Goal: Transaction & Acquisition: Purchase product/service

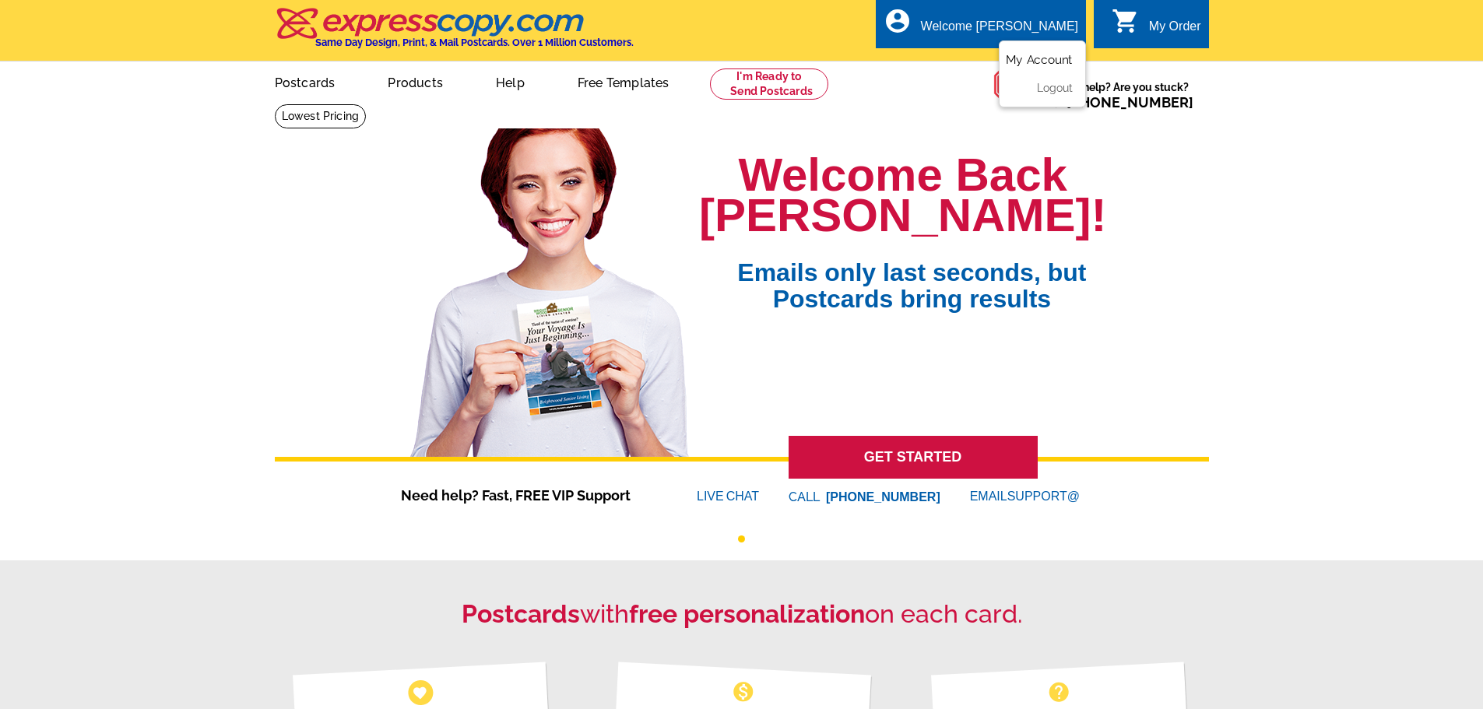
click at [1036, 55] on link "My Account" at bounding box center [1039, 60] width 67 height 14
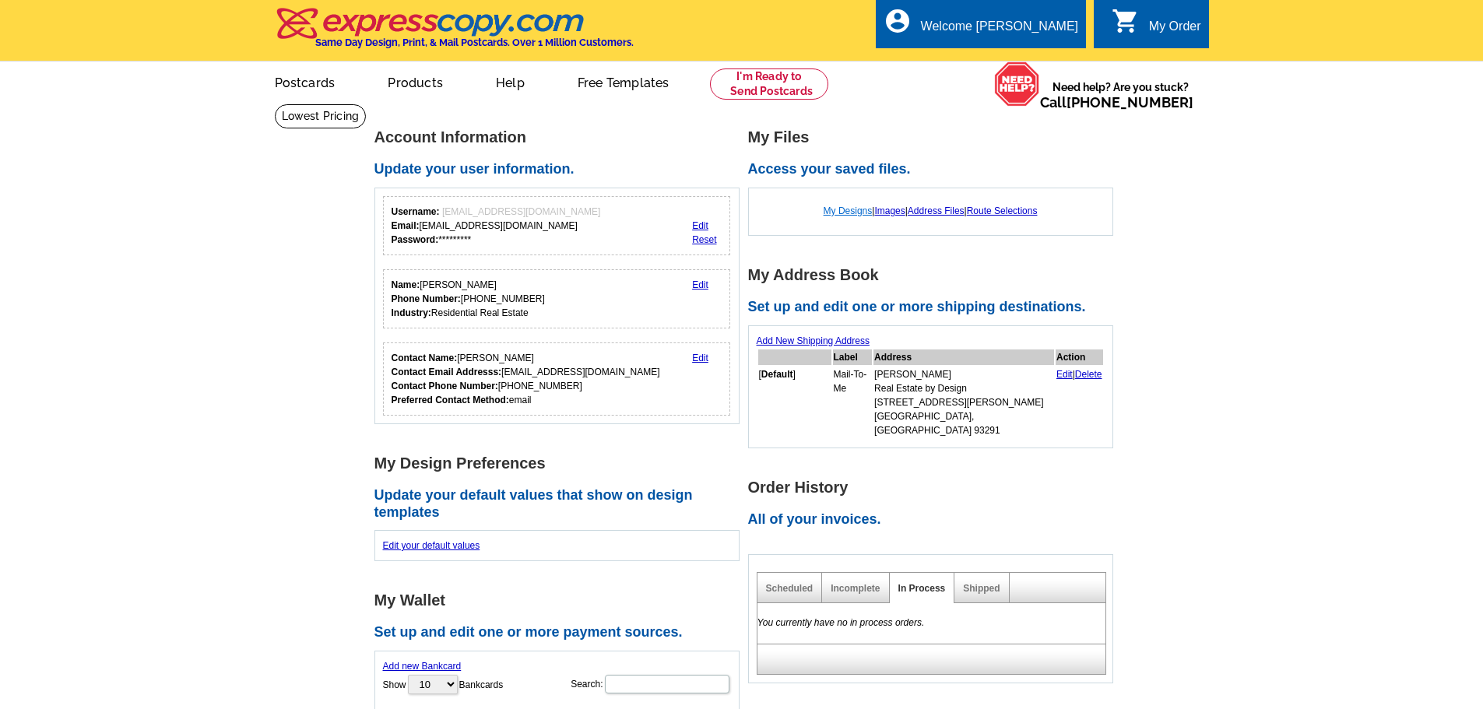
click at [832, 210] on link "My Designs" at bounding box center [847, 210] width 49 height 11
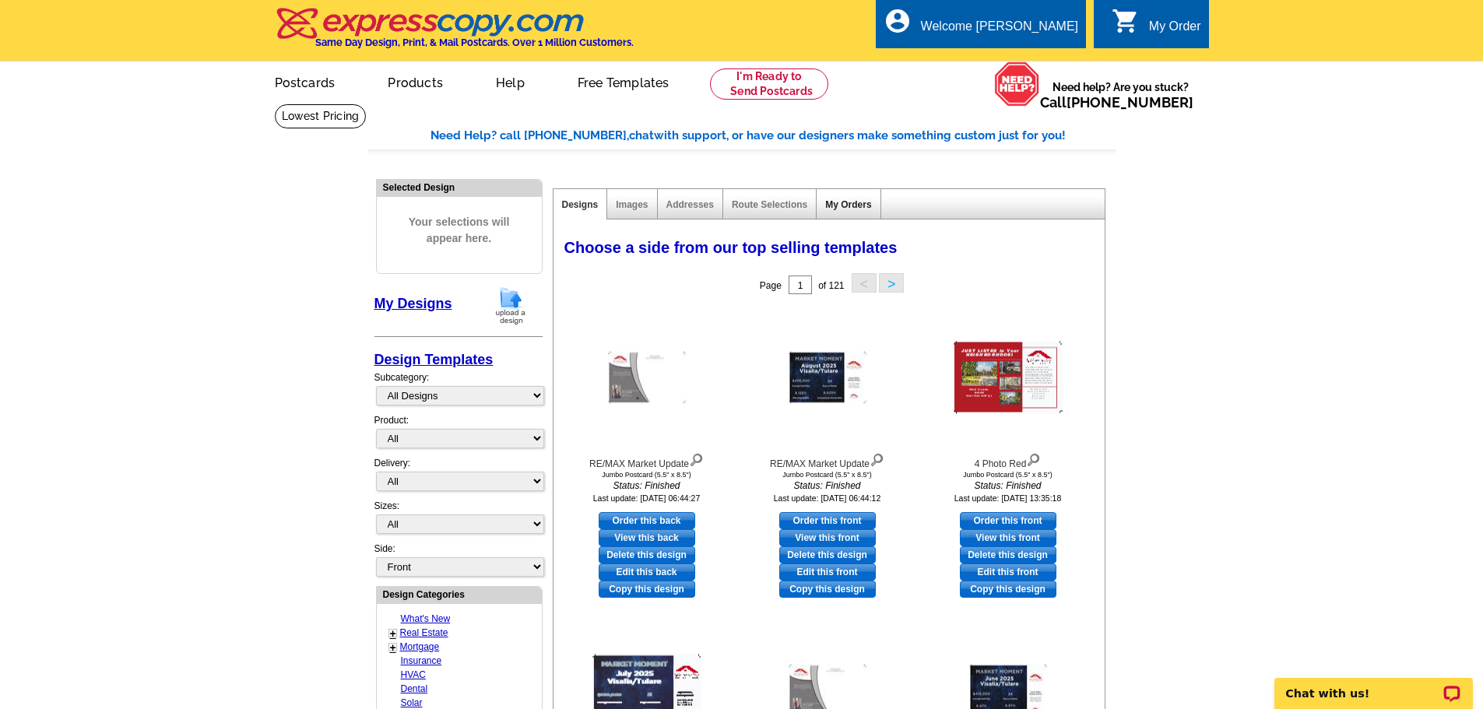
click at [848, 206] on link "My Orders" at bounding box center [848, 204] width 46 height 11
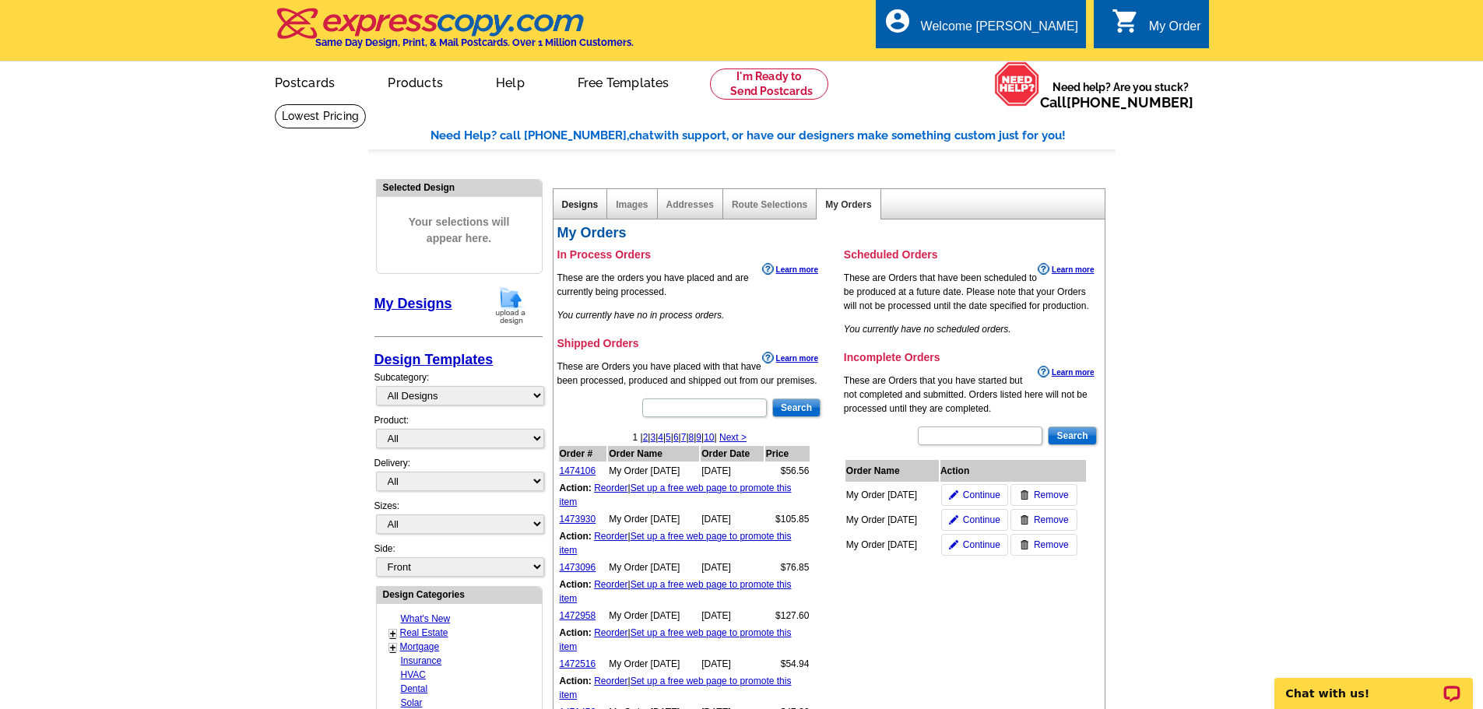
click at [567, 202] on link "Designs" at bounding box center [580, 204] width 37 height 11
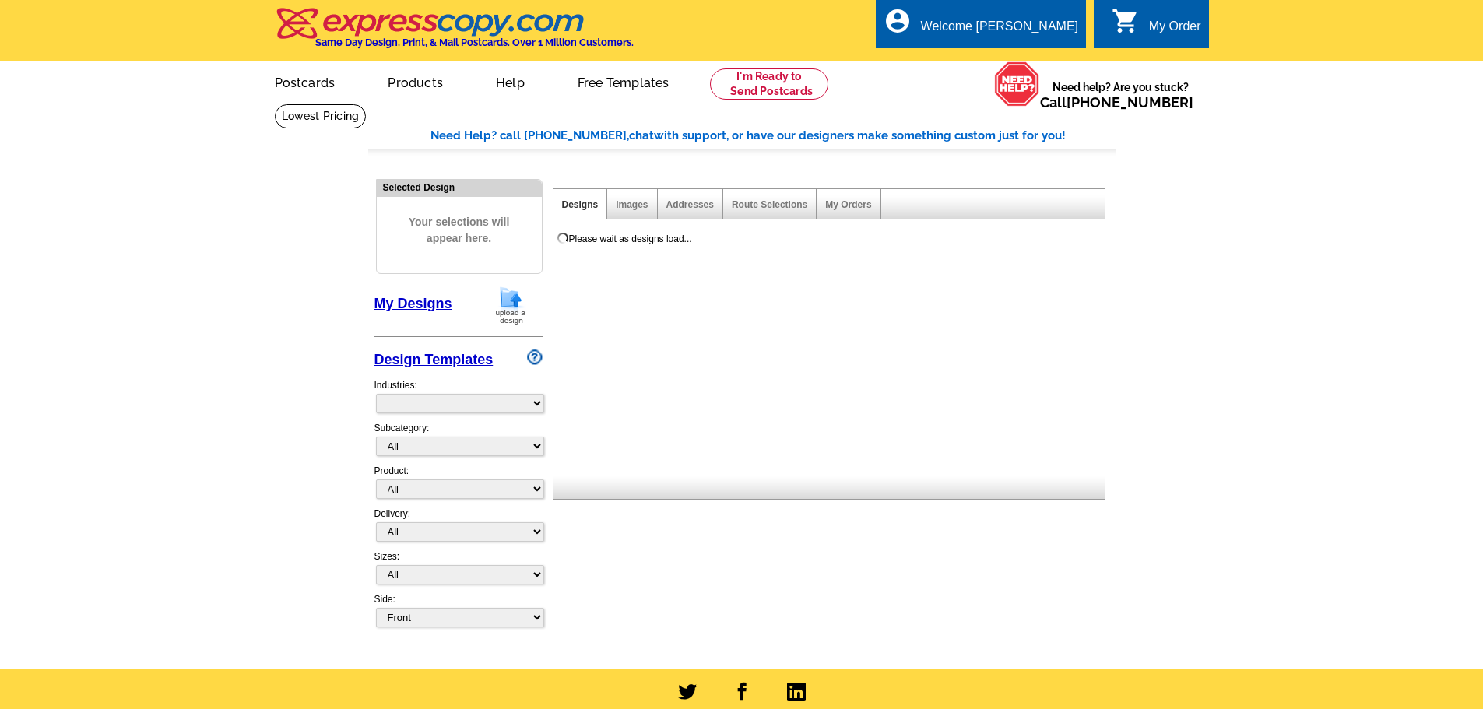
select select "785"
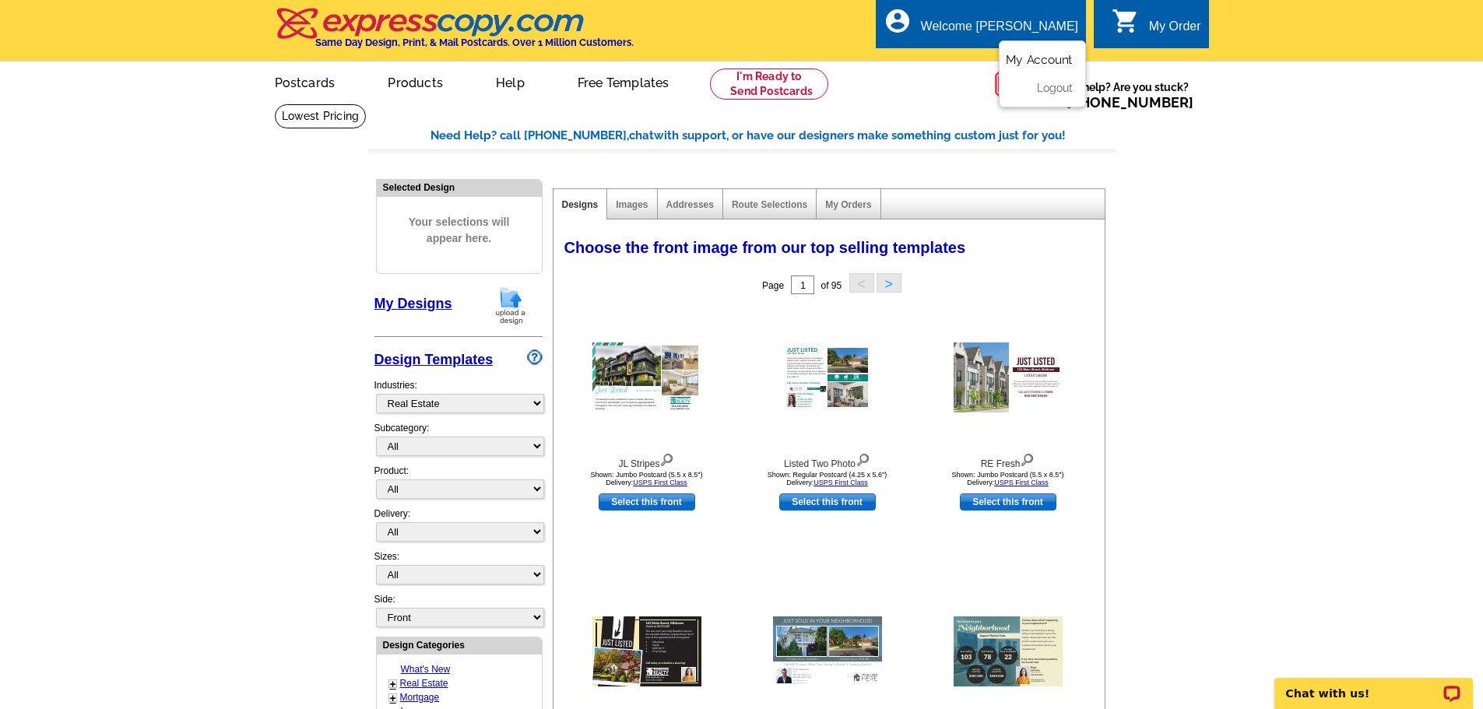
click at [1027, 59] on link "My Account" at bounding box center [1039, 60] width 67 height 14
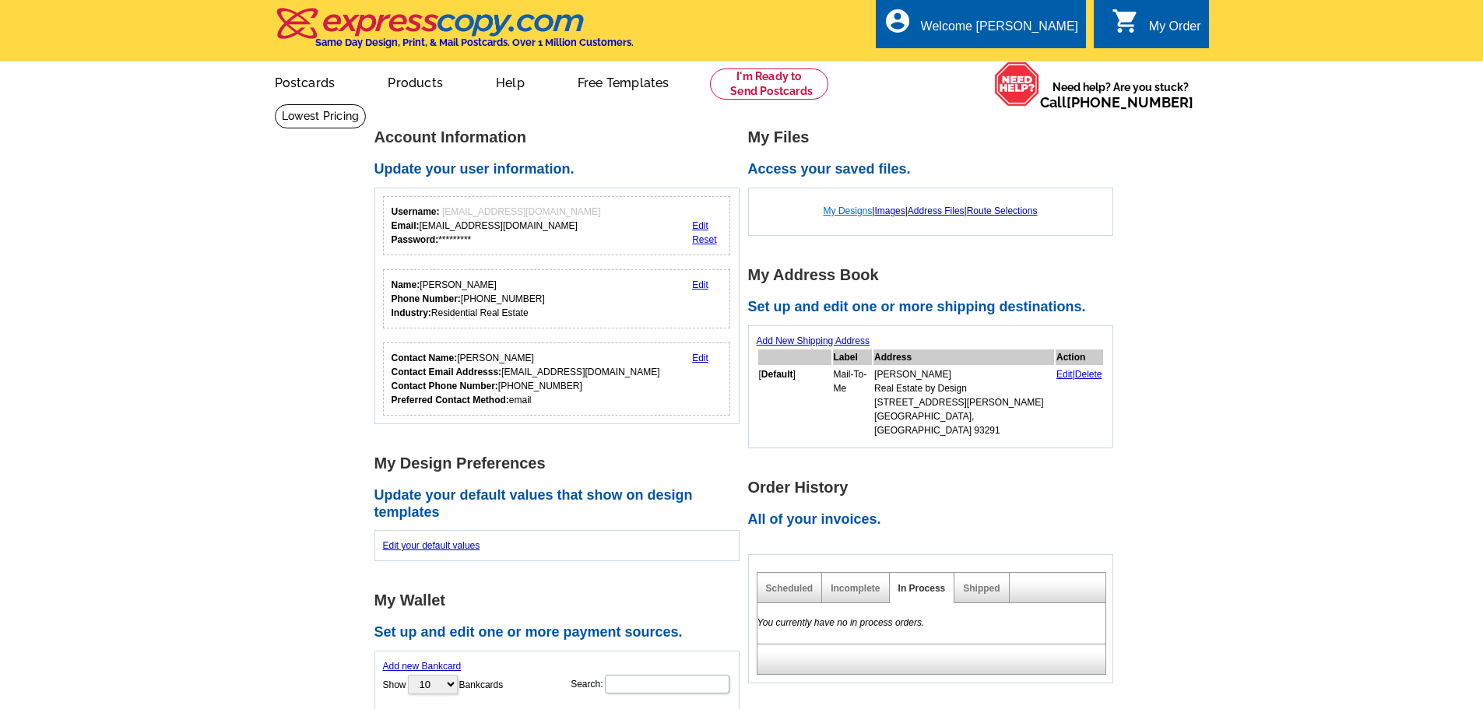
click at [848, 211] on link "My Designs" at bounding box center [847, 210] width 49 height 11
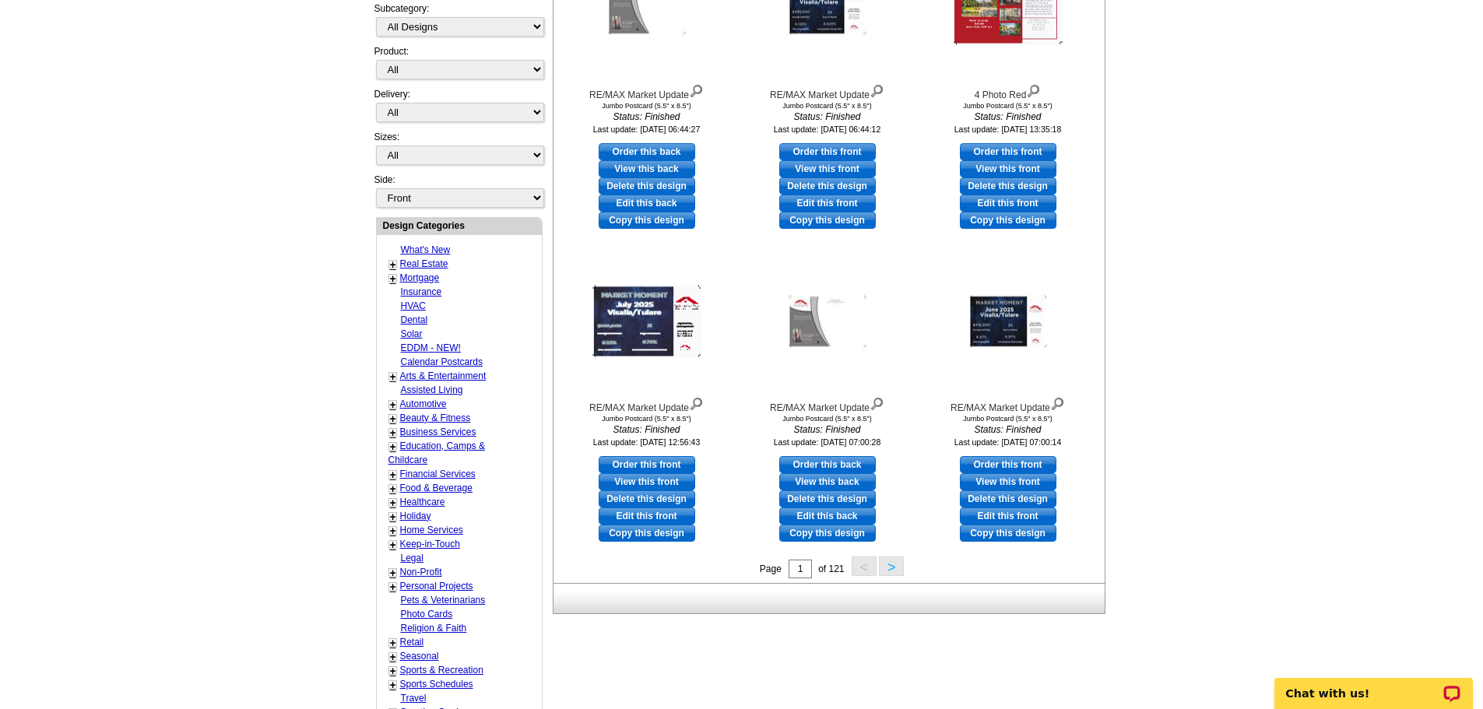
scroll to position [467, 0]
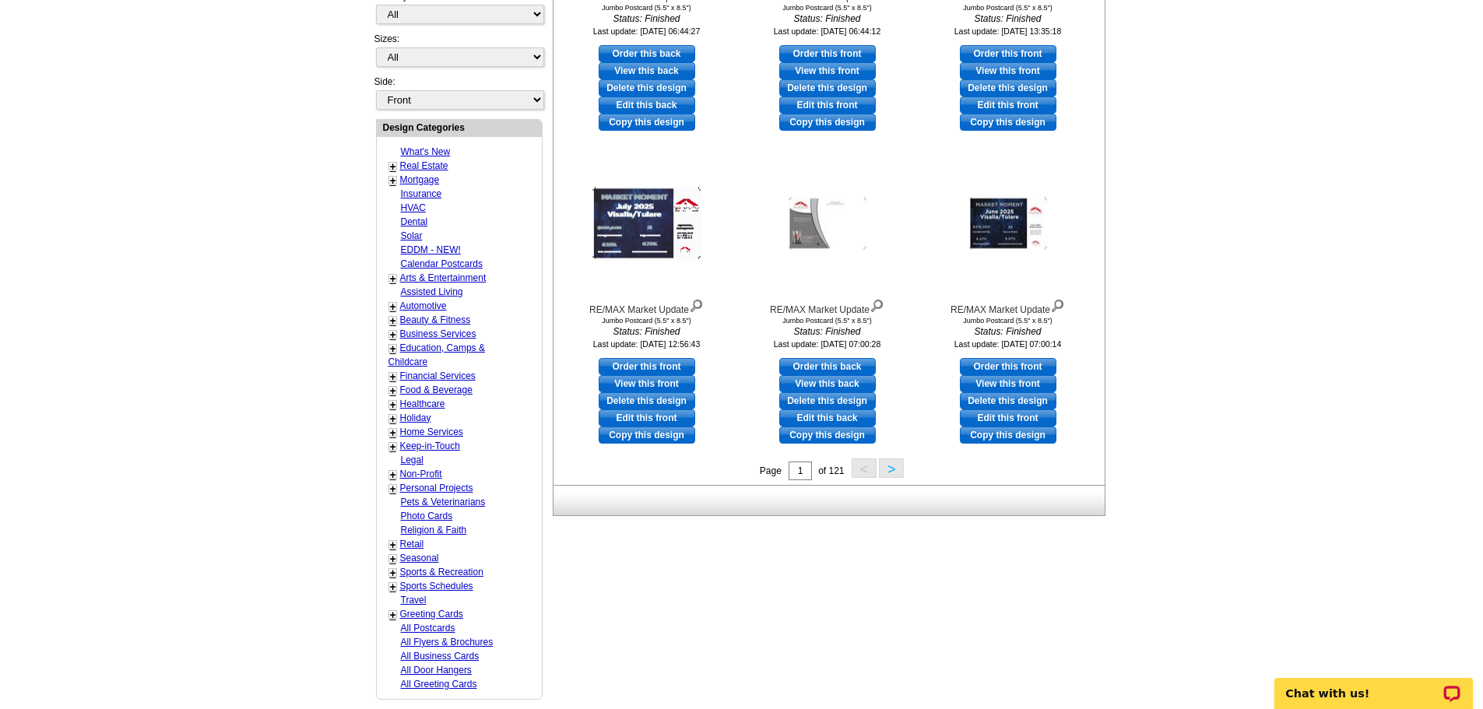
click at [890, 472] on button ">" at bounding box center [891, 467] width 25 height 19
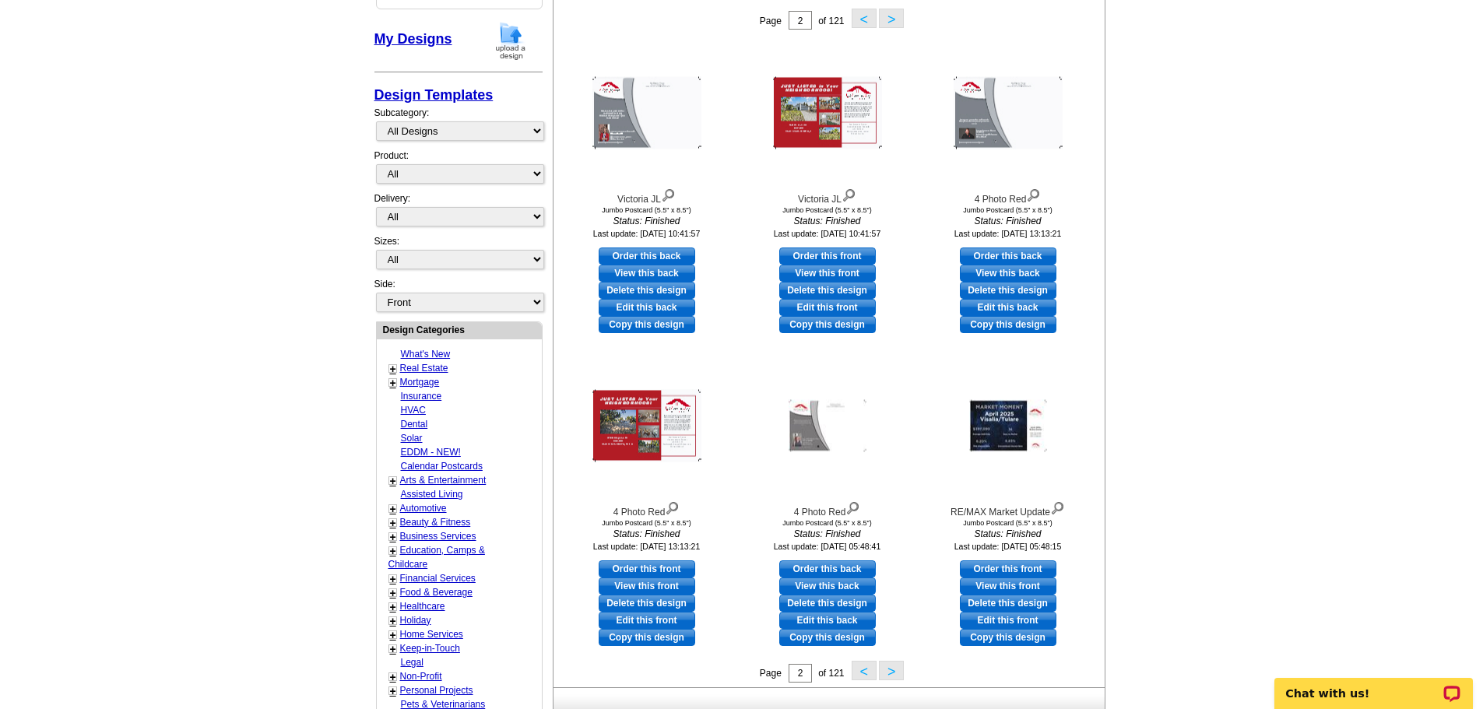
scroll to position [153, 0]
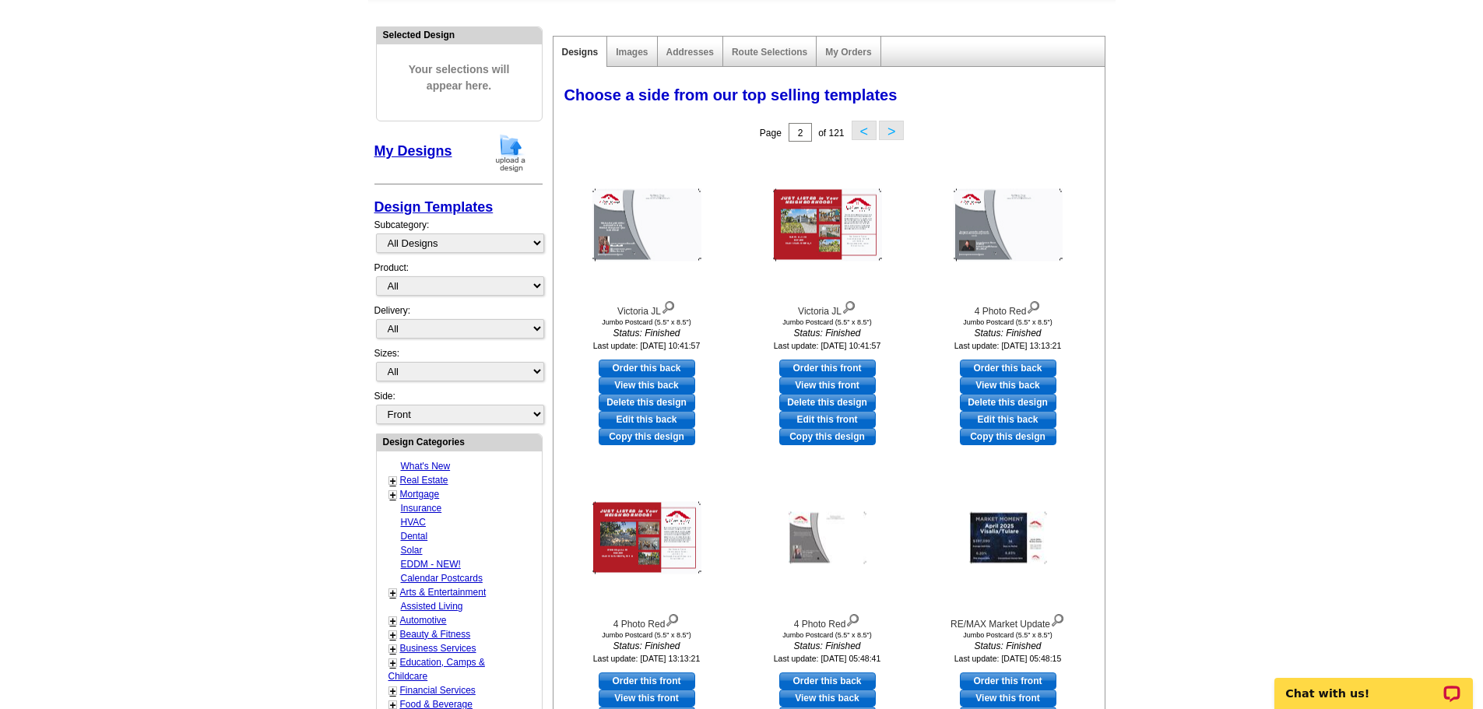
click at [897, 132] on button ">" at bounding box center [891, 130] width 25 height 19
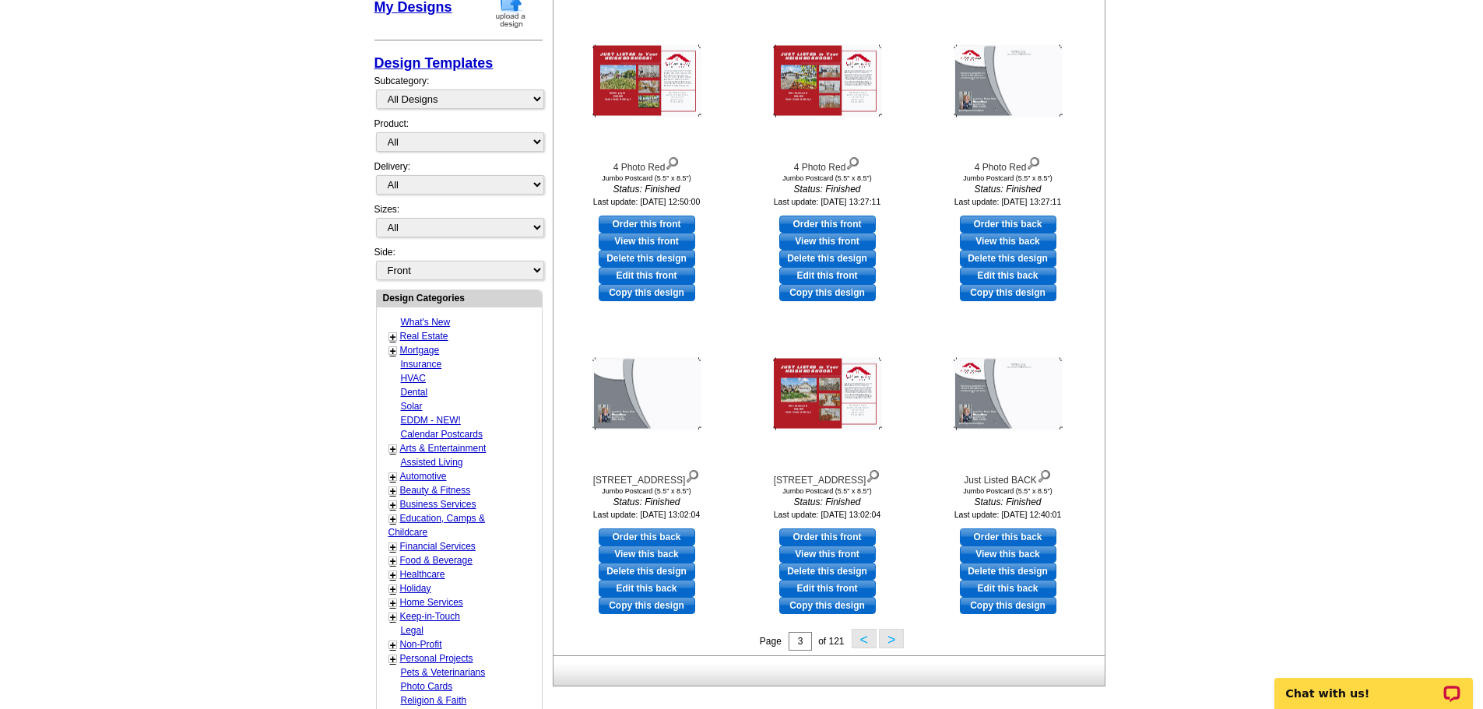
scroll to position [386, 0]
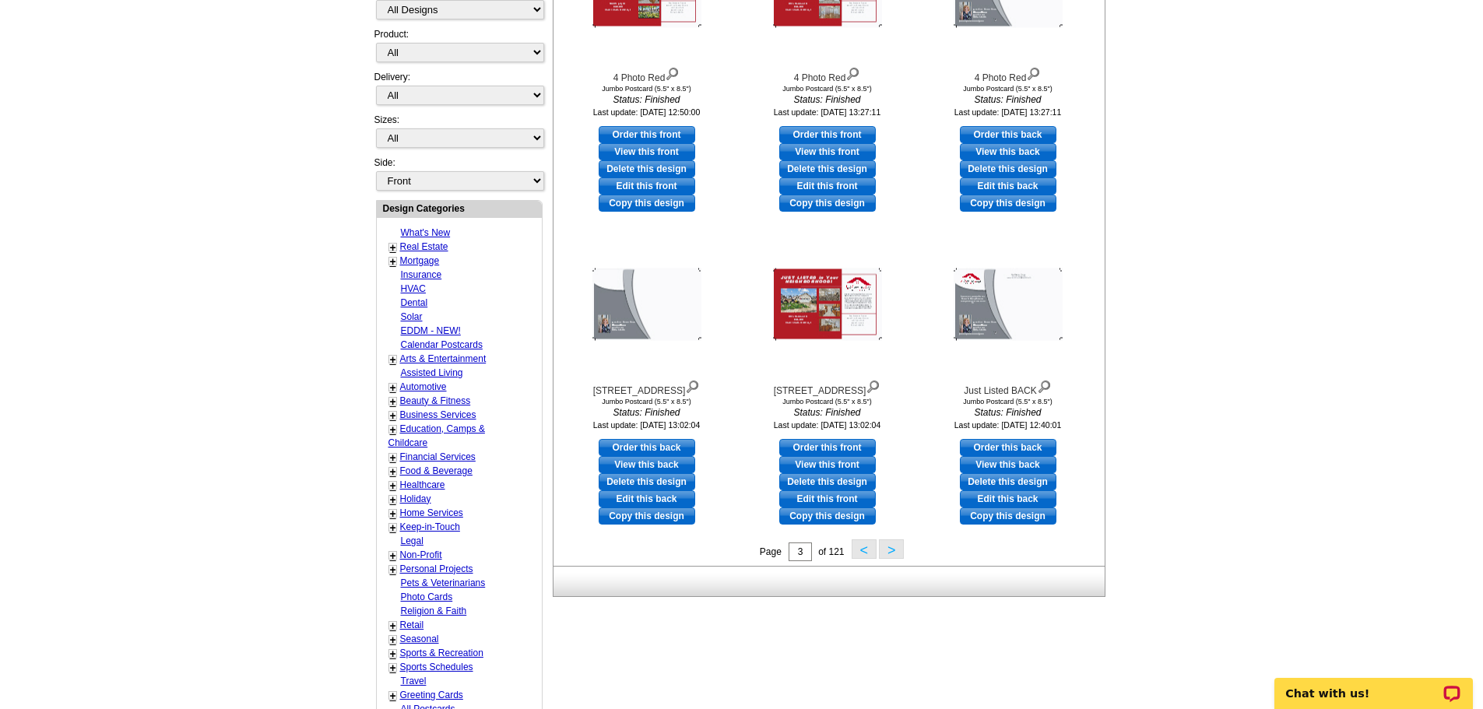
click at [890, 552] on button ">" at bounding box center [891, 548] width 25 height 19
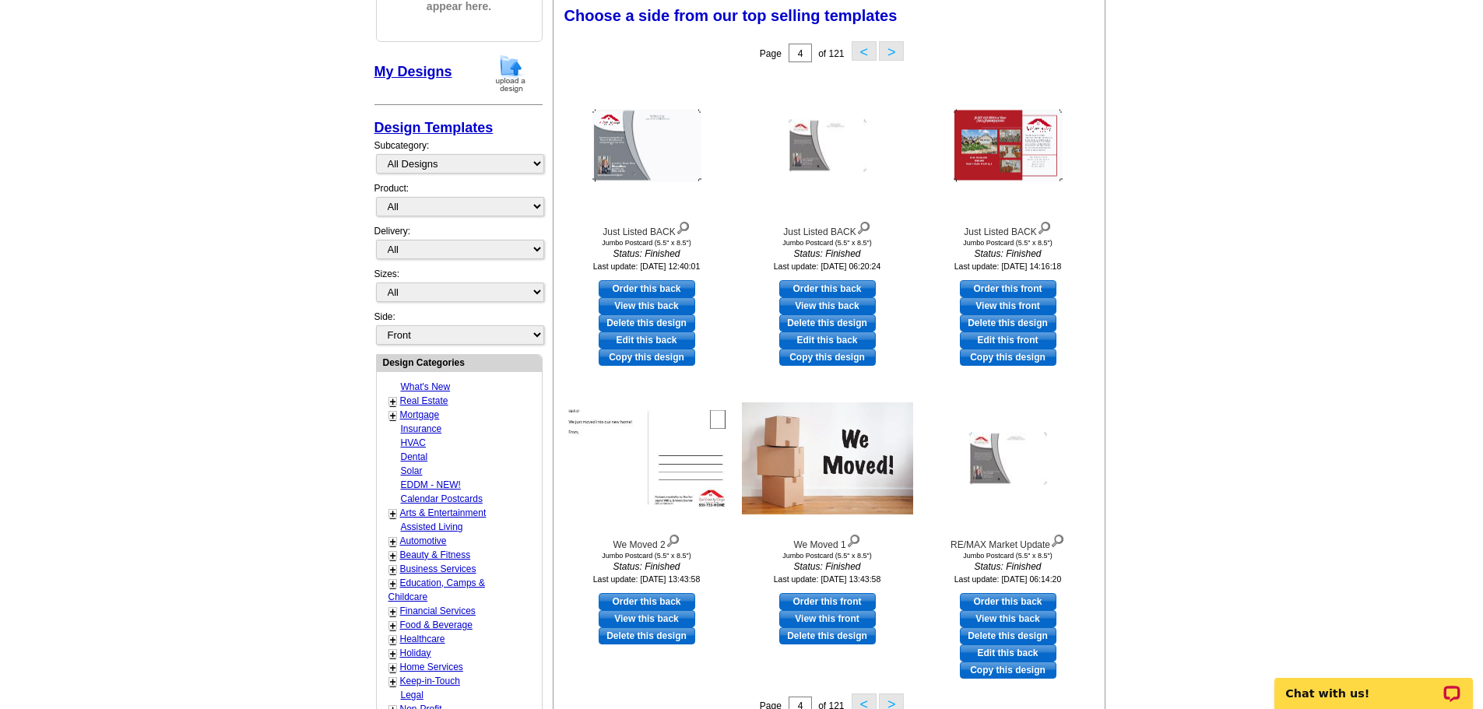
scroll to position [230, 0]
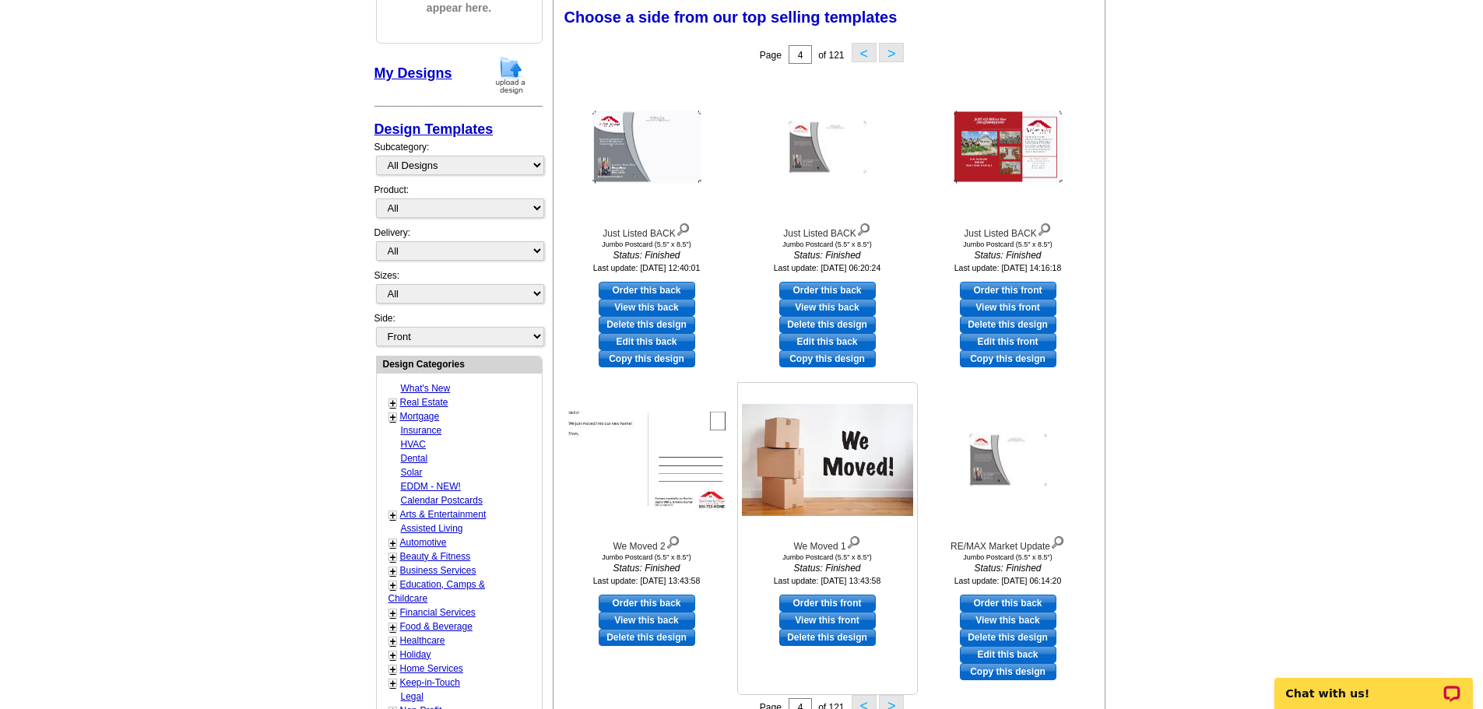
click at [836, 620] on link "View this front" at bounding box center [827, 620] width 97 height 17
click at [672, 617] on link "View this back" at bounding box center [647, 620] width 97 height 17
click at [838, 606] on link "Order this front" at bounding box center [827, 603] width 97 height 17
select select "2"
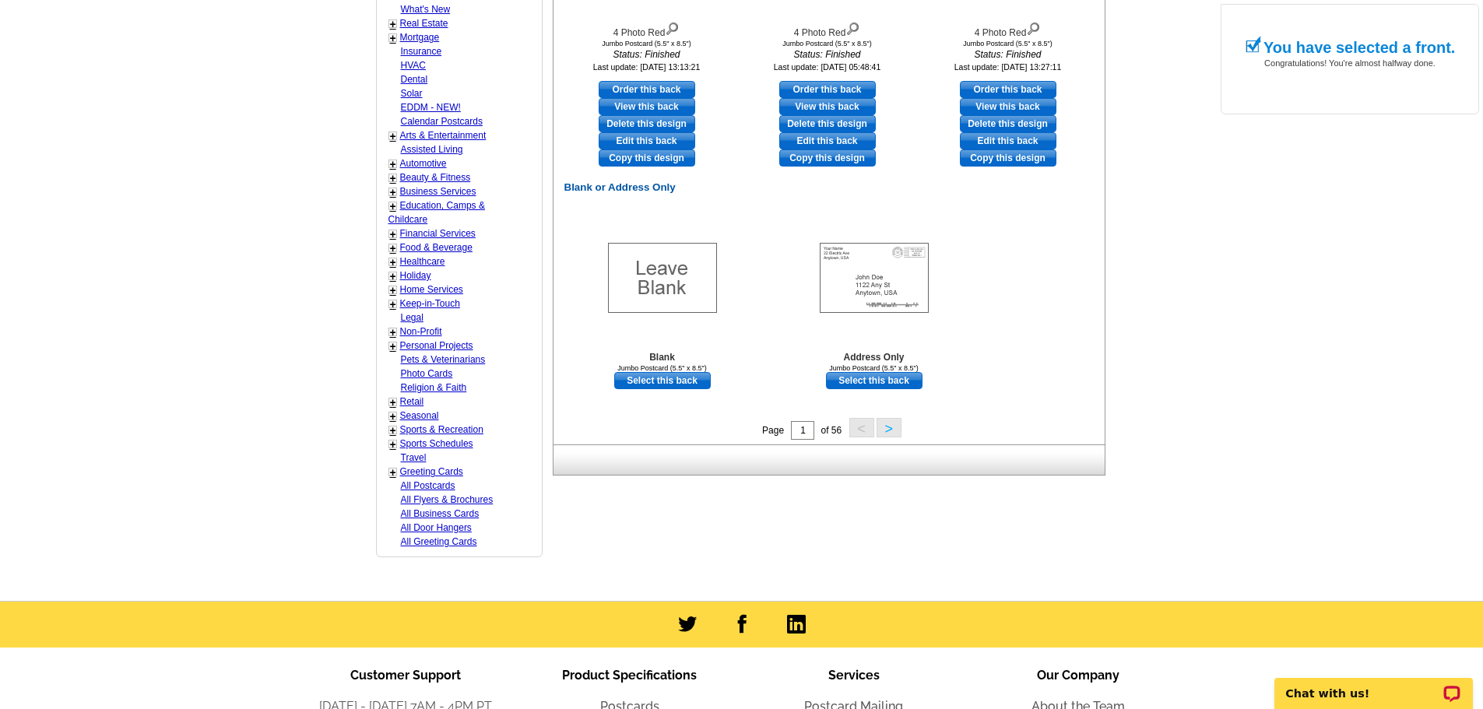
scroll to position [778, 0]
click at [892, 427] on button ">" at bounding box center [888, 426] width 25 height 19
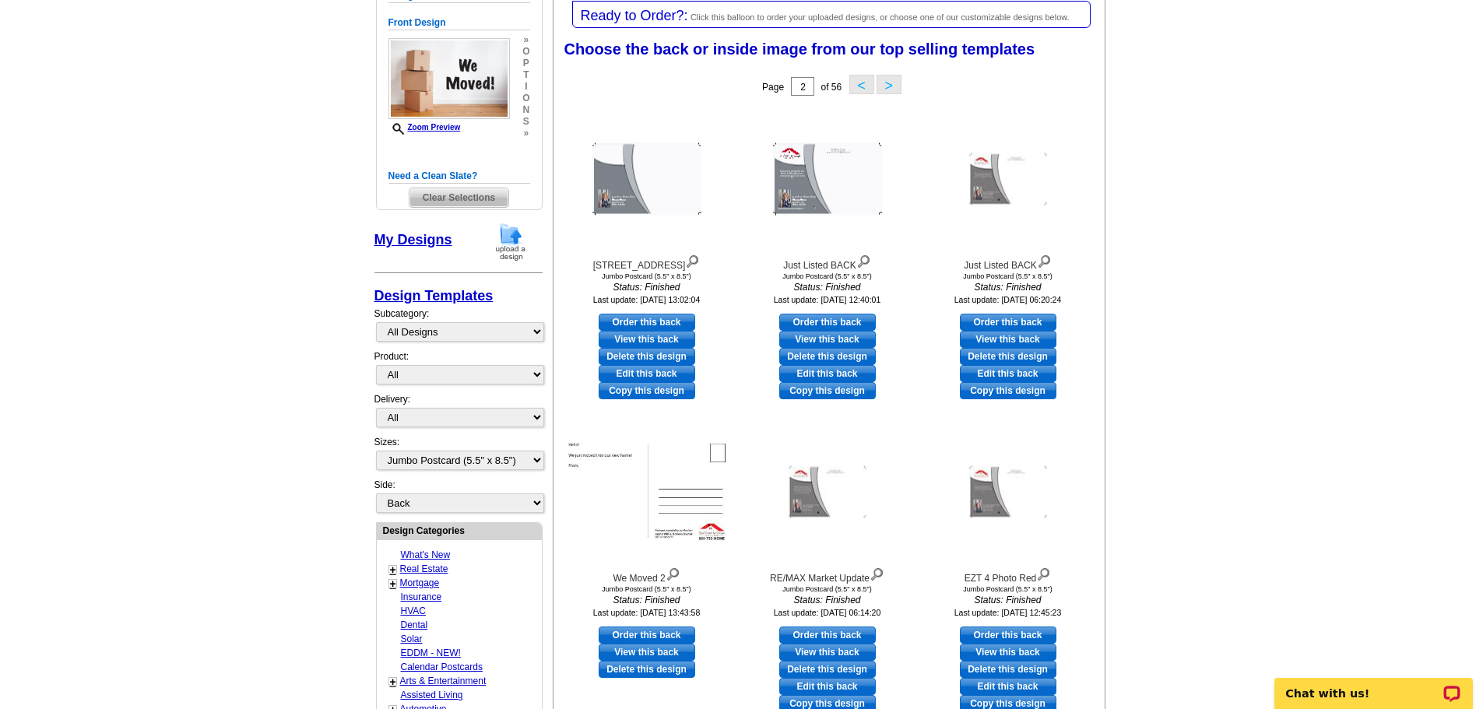
scroll to position [230, 0]
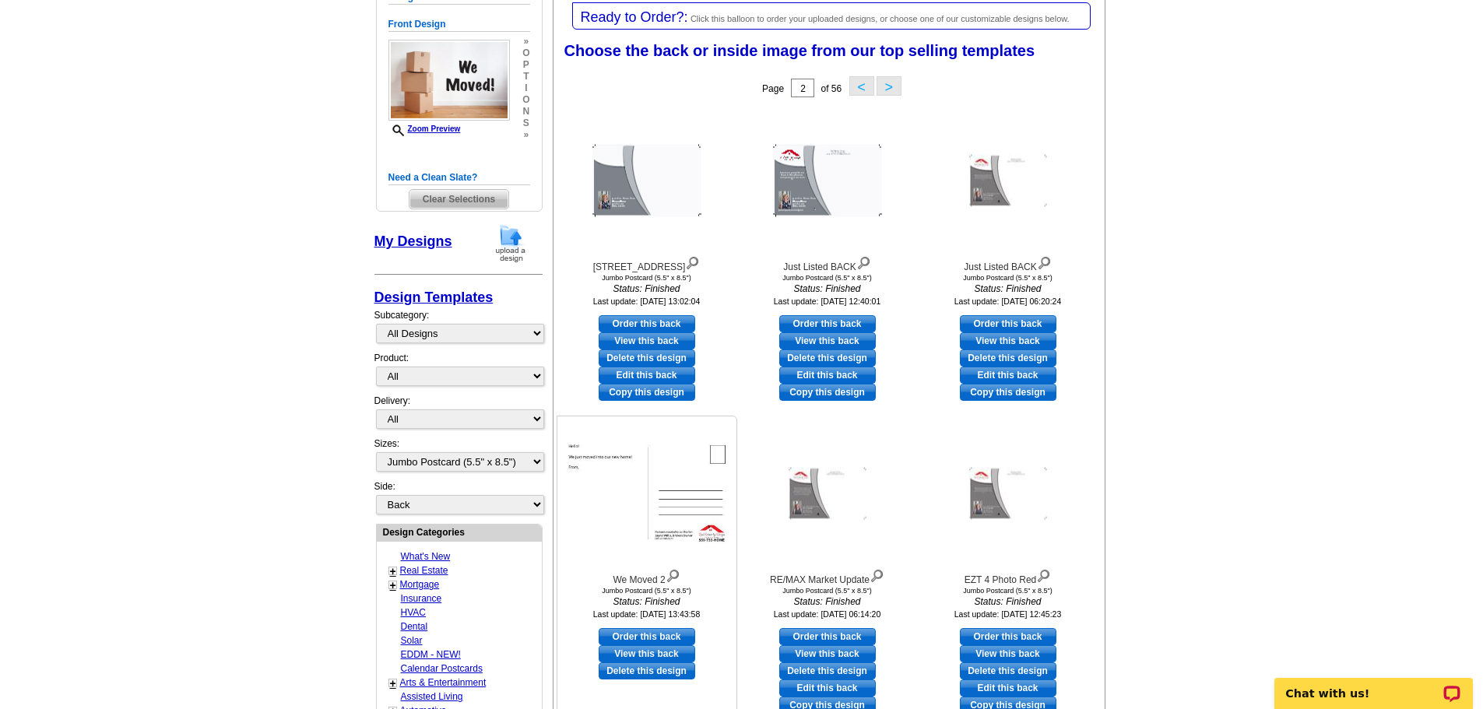
click at [654, 634] on link "Order this back" at bounding box center [647, 636] width 97 height 17
select select "front"
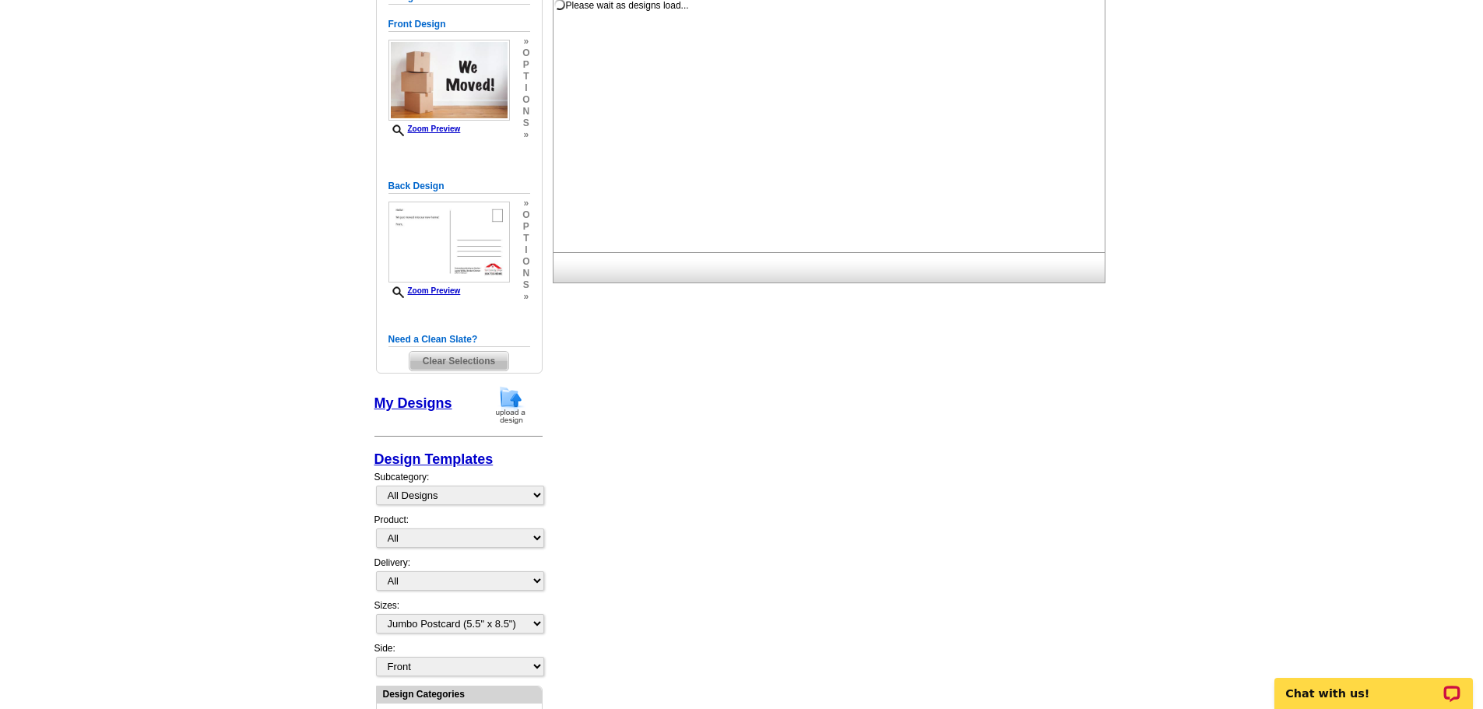
scroll to position [0, 0]
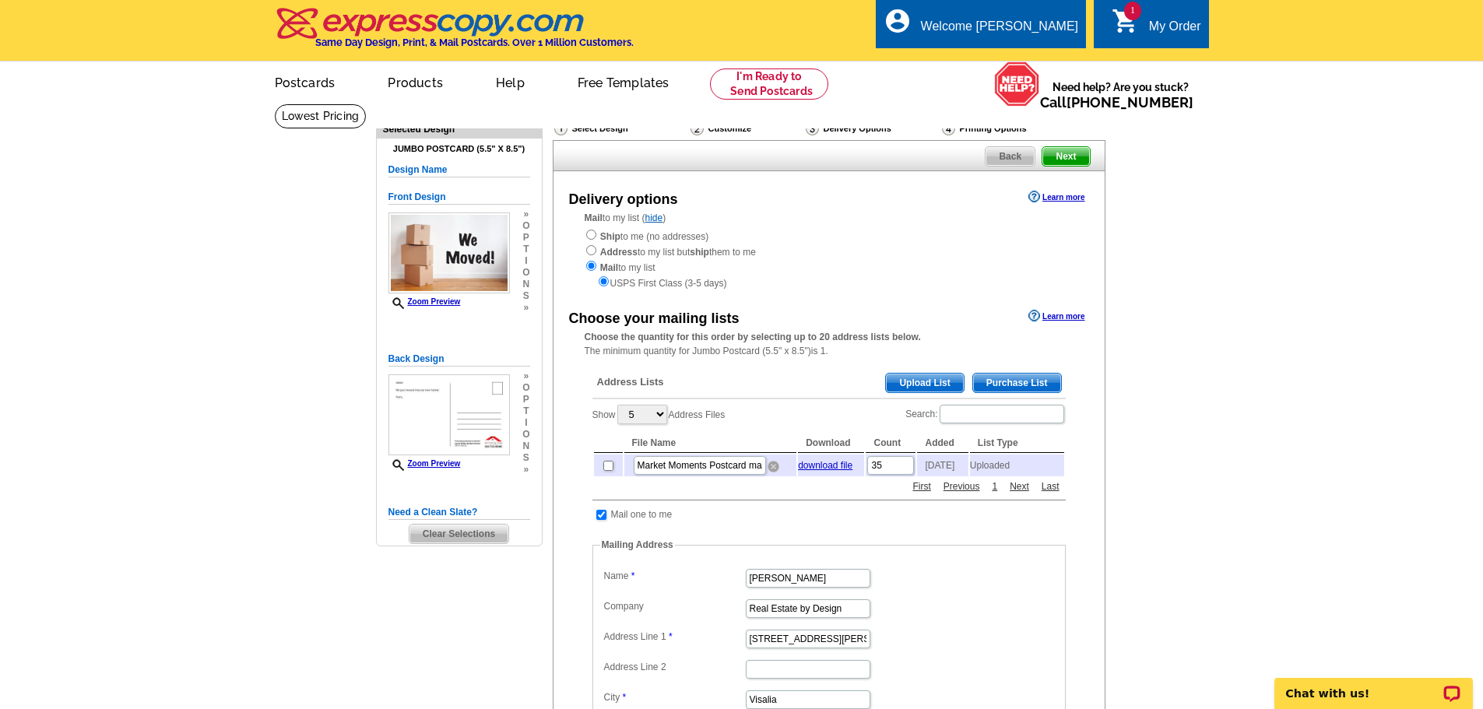
click at [775, 472] on img at bounding box center [773, 467] width 12 height 12
click at [592, 234] on input "radio" at bounding box center [591, 235] width 10 height 10
radio input "true"
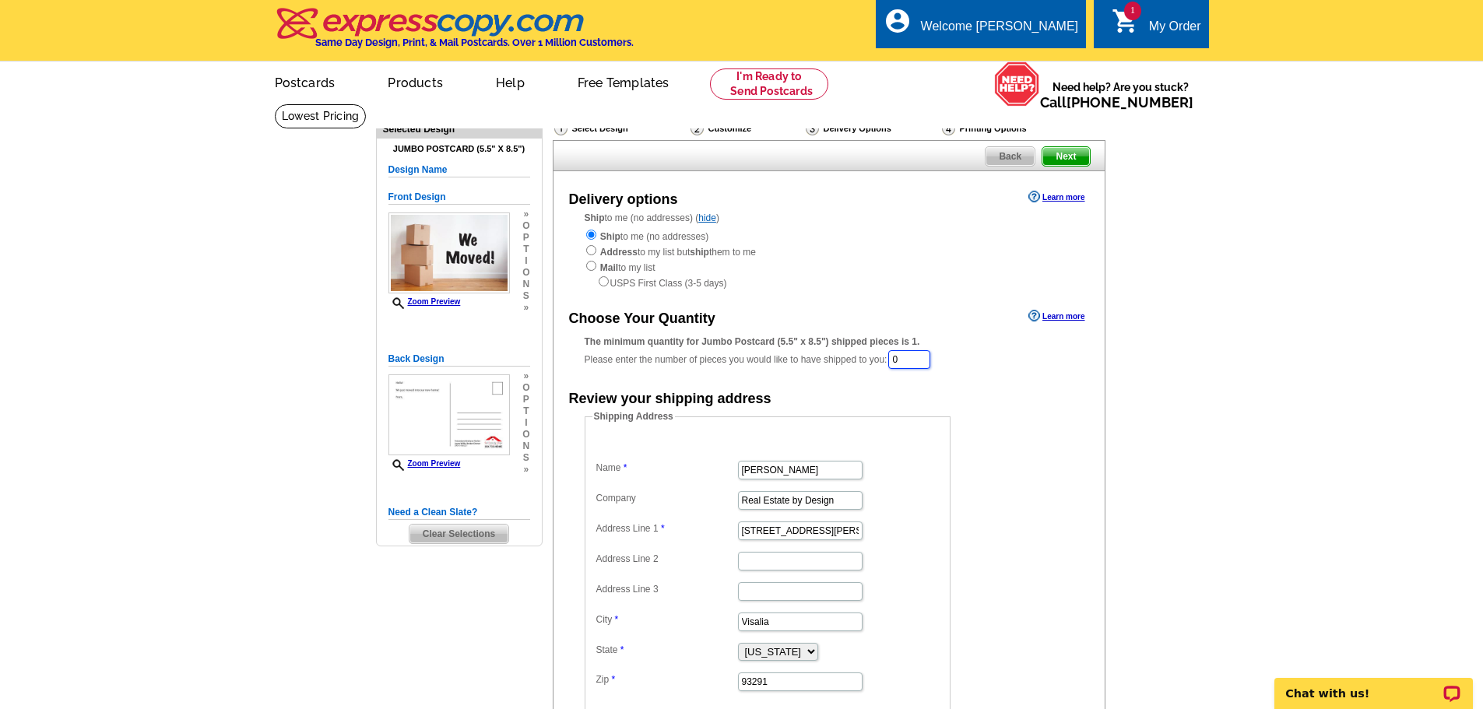
drag, startPoint x: 914, startPoint y: 359, endPoint x: 873, endPoint y: 363, distance: 40.7
click at [873, 363] on div "The minimum quantity for Jumbo Postcard (5.5" x 8.5") shipped pieces is 1. Plea…" at bounding box center [829, 353] width 489 height 36
type input "50"
click at [894, 241] on div "Ship to me (no addresses) Address to my list but ship them to me Mail to my lis…" at bounding box center [829, 259] width 489 height 62
click at [1204, 338] on main "Need Help? call 800-260-5887, chat with support, or have our designers make som…" at bounding box center [741, 480] width 1483 height 753
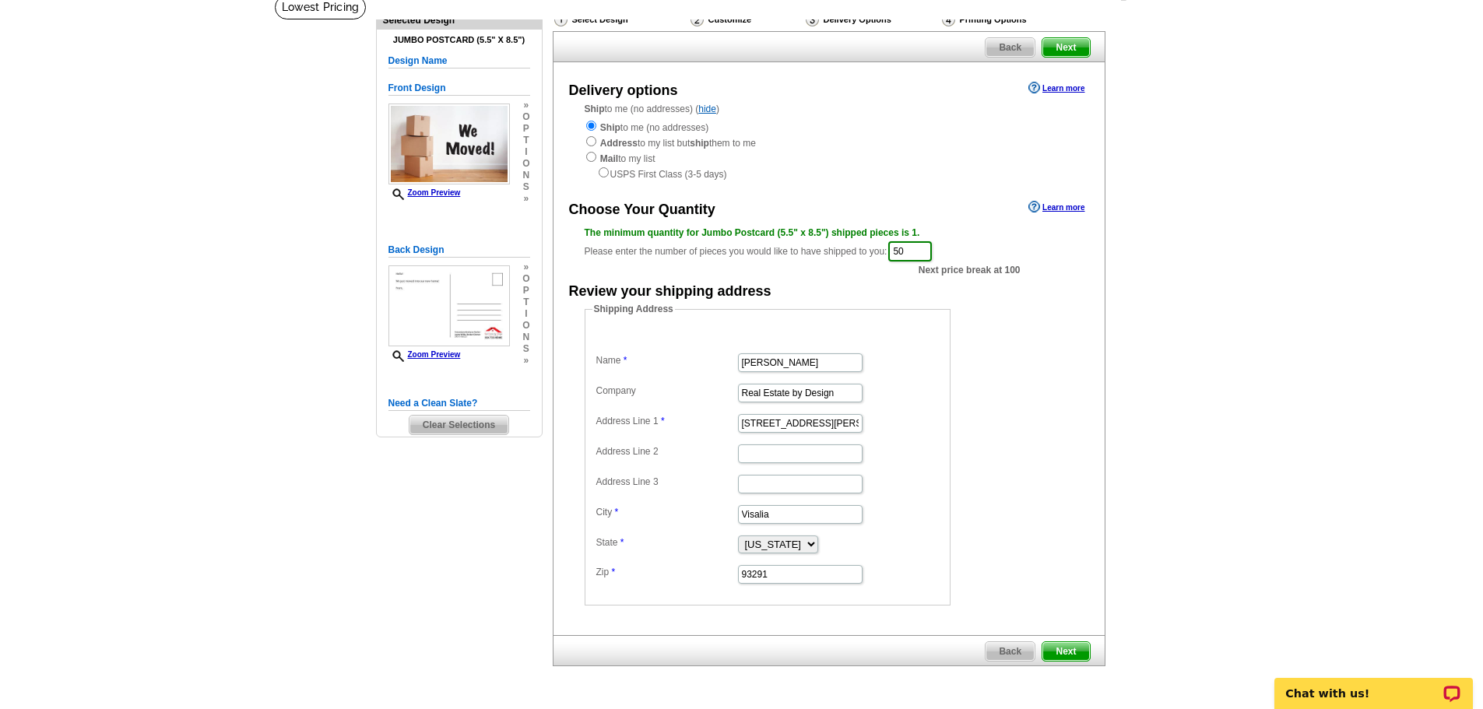
scroll to position [233, 0]
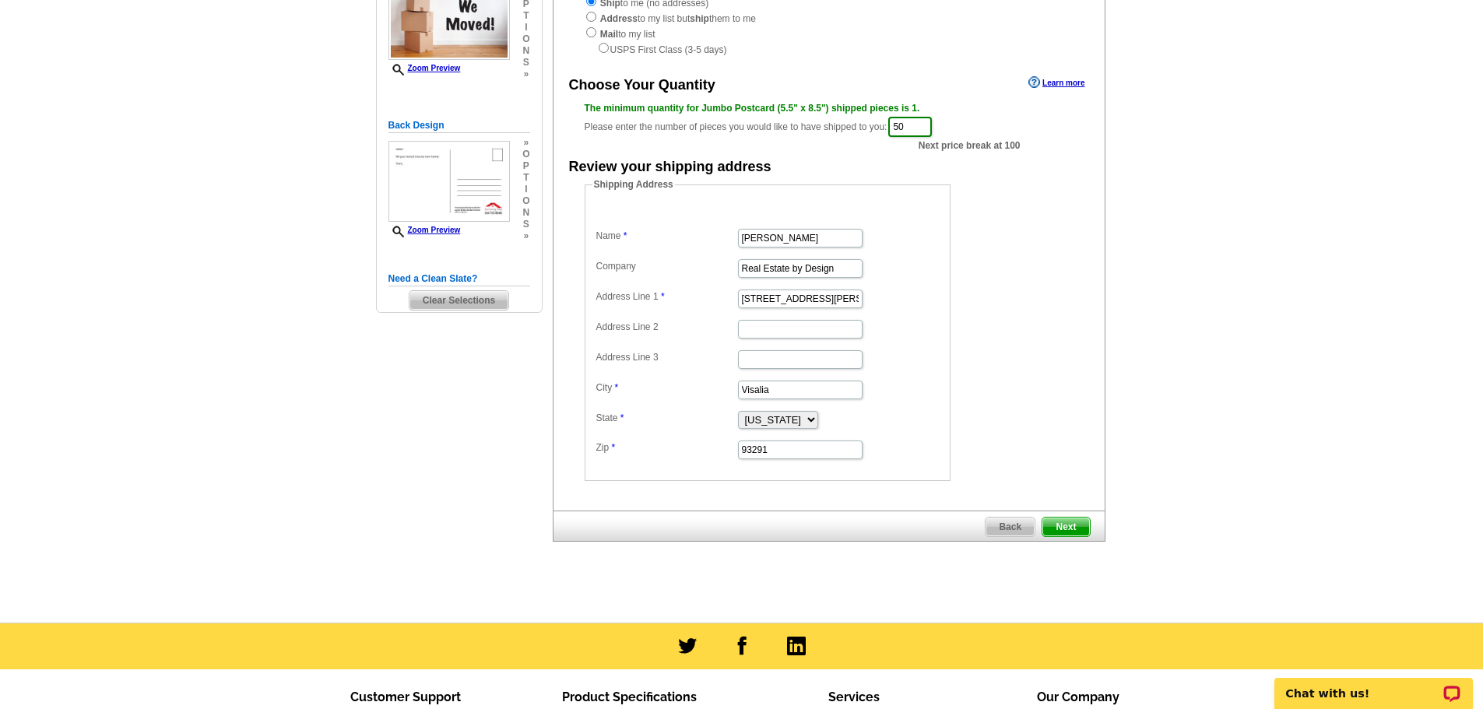
click at [1067, 525] on span "Next" at bounding box center [1065, 527] width 47 height 19
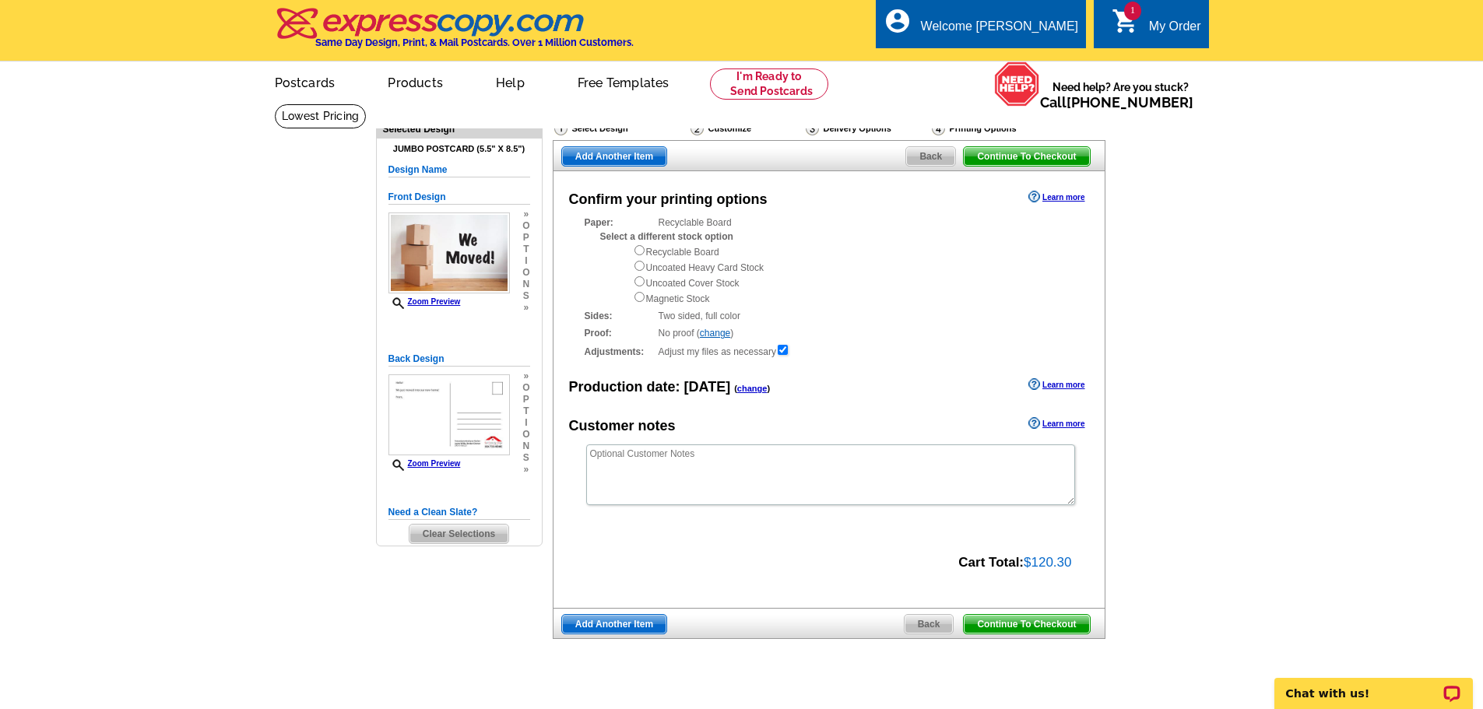
click at [1065, 623] on span "Continue To Checkout" at bounding box center [1026, 624] width 125 height 19
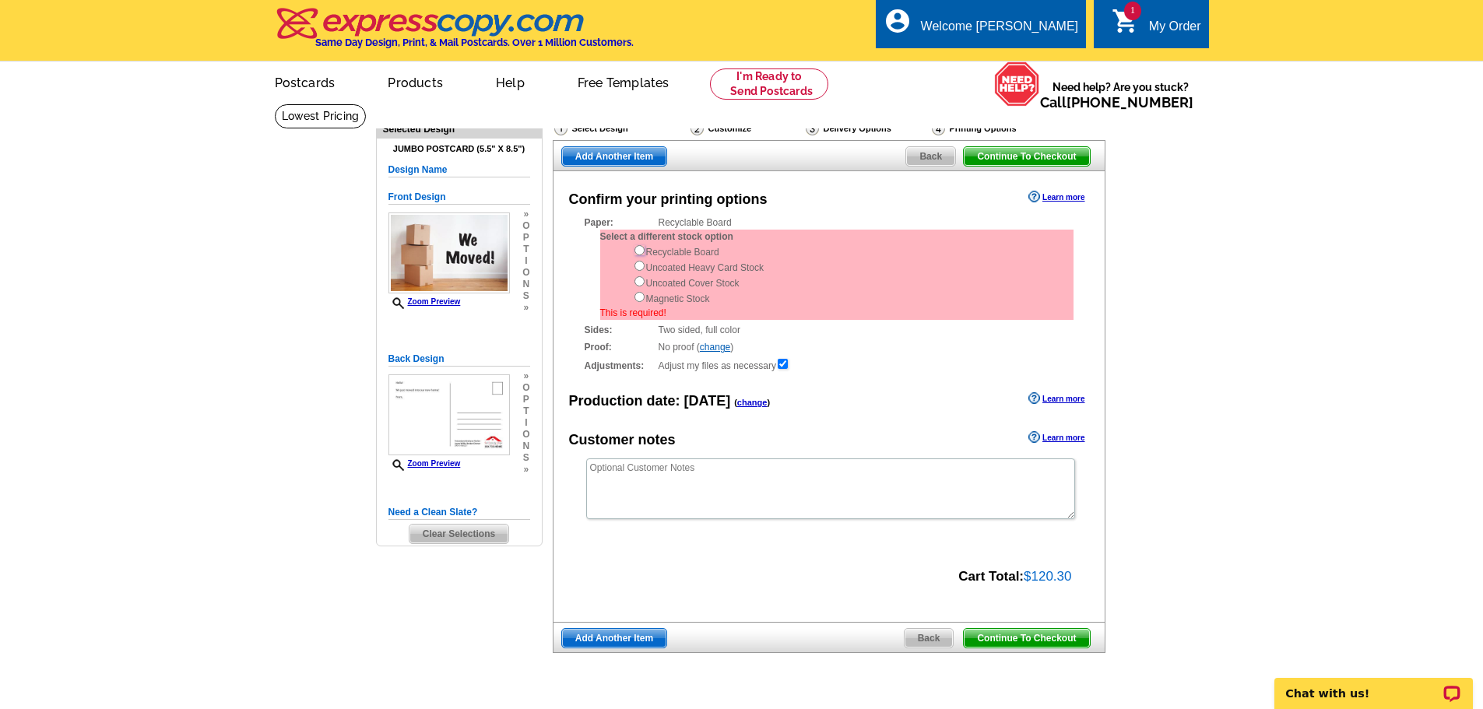
click at [637, 251] on input "radio" at bounding box center [639, 250] width 10 height 10
radio input "true"
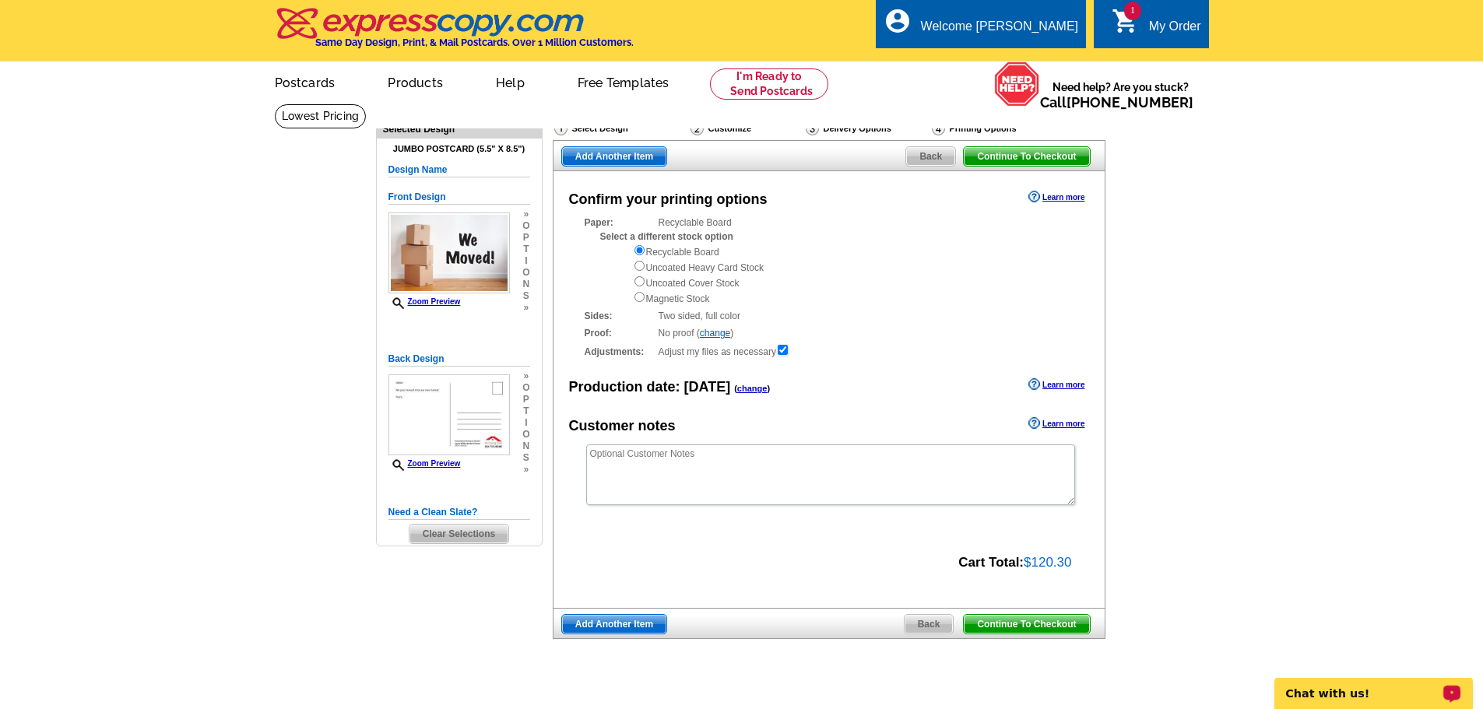
click at [1361, 692] on p "Chat with us!" at bounding box center [1363, 693] width 154 height 12
click at [1051, 627] on span "Continue To Checkout" at bounding box center [1026, 624] width 125 height 19
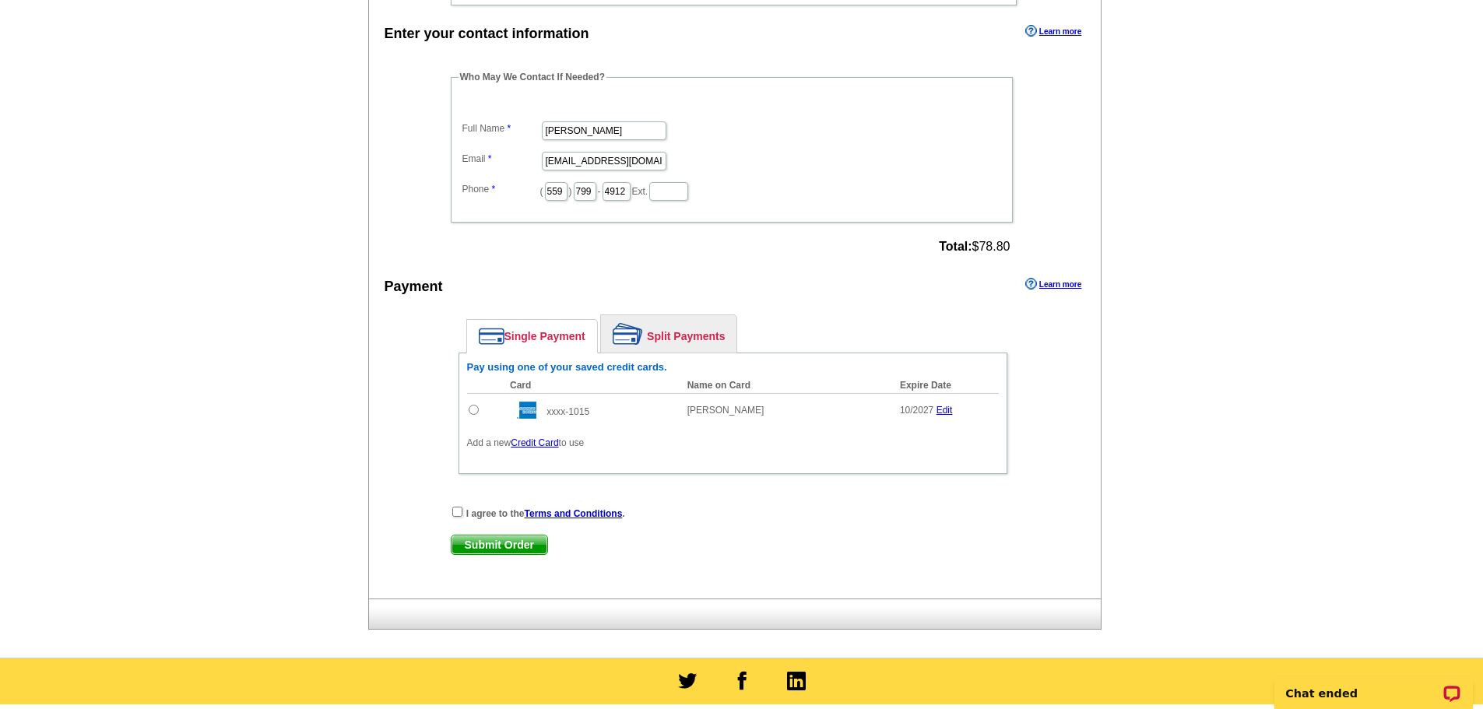
scroll to position [778, 0]
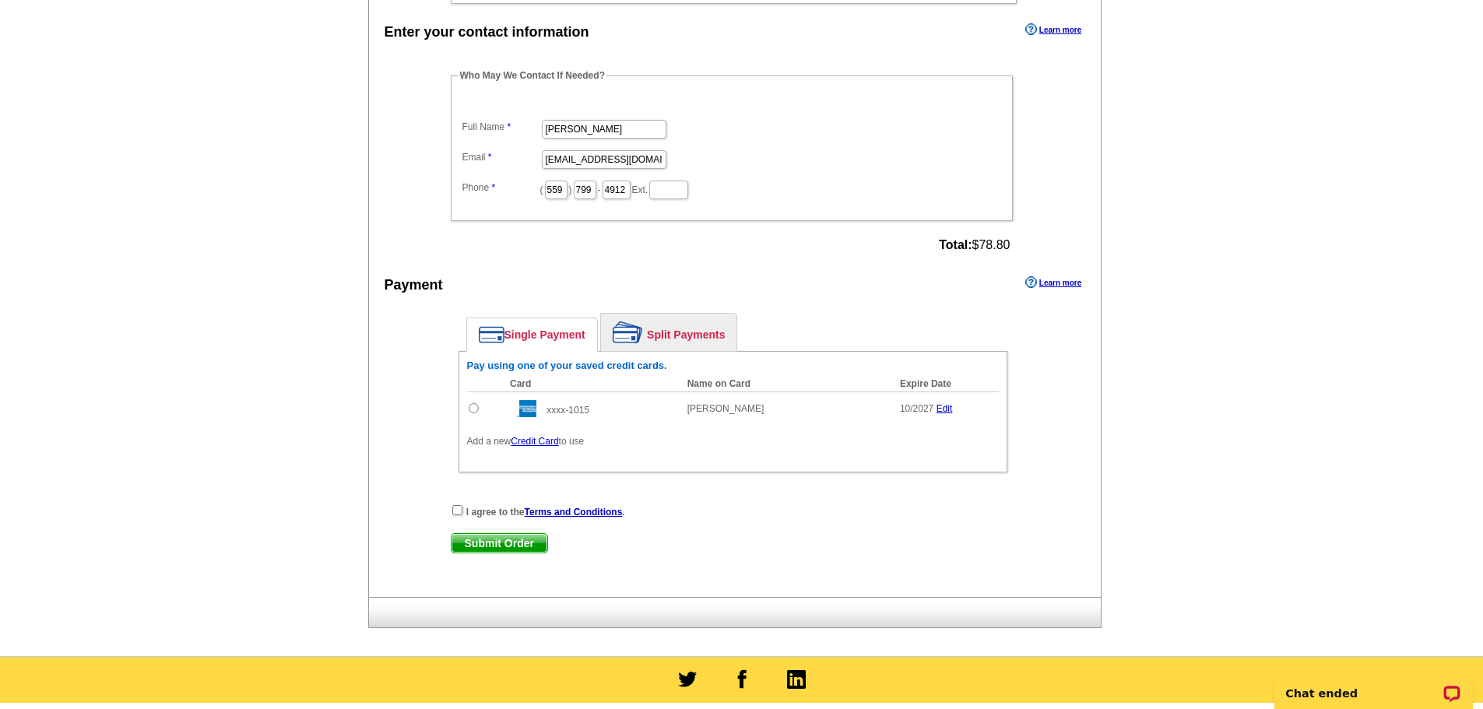
click at [477, 411] on input "radio" at bounding box center [474, 408] width 10 height 10
radio input "true"
click at [458, 515] on input "checkbox" at bounding box center [457, 510] width 10 height 10
checkbox input "true"
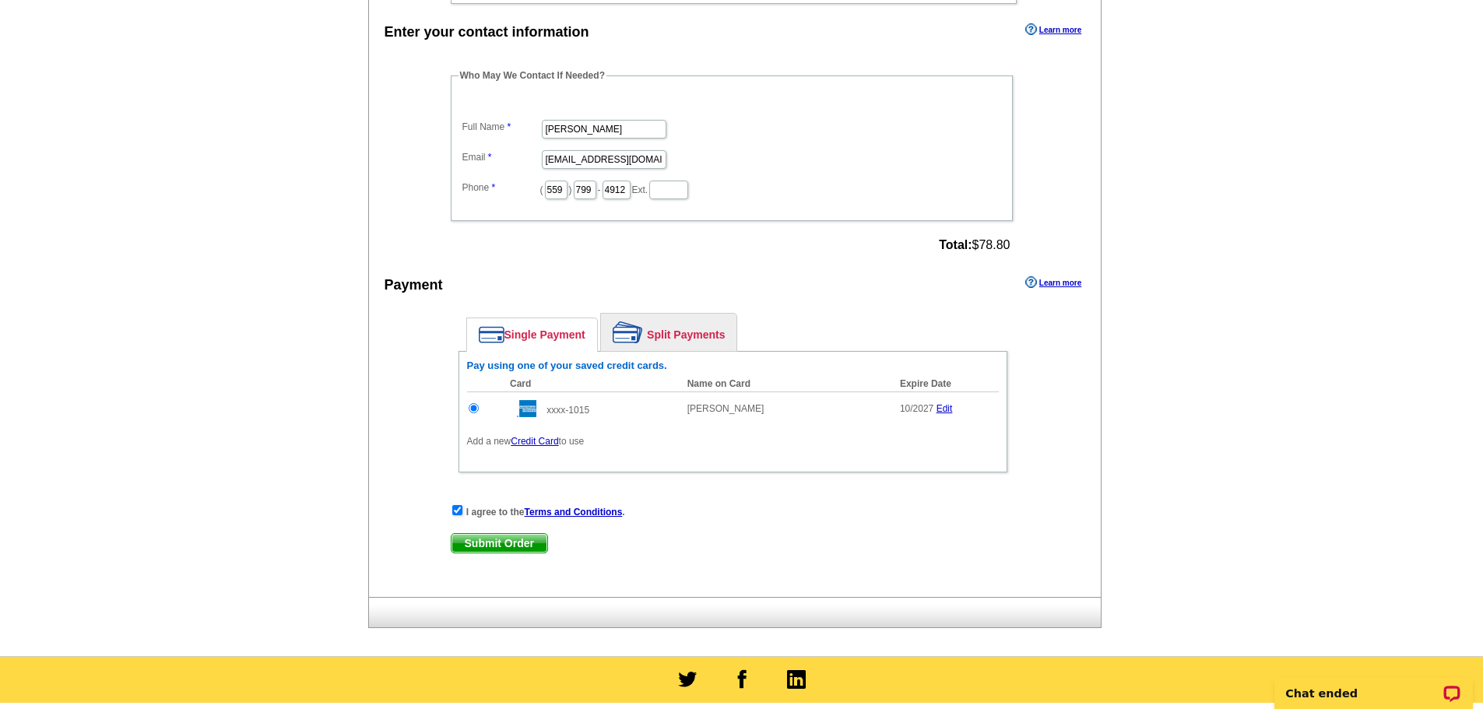
click at [494, 548] on span "Submit Order" at bounding box center [499, 543] width 96 height 19
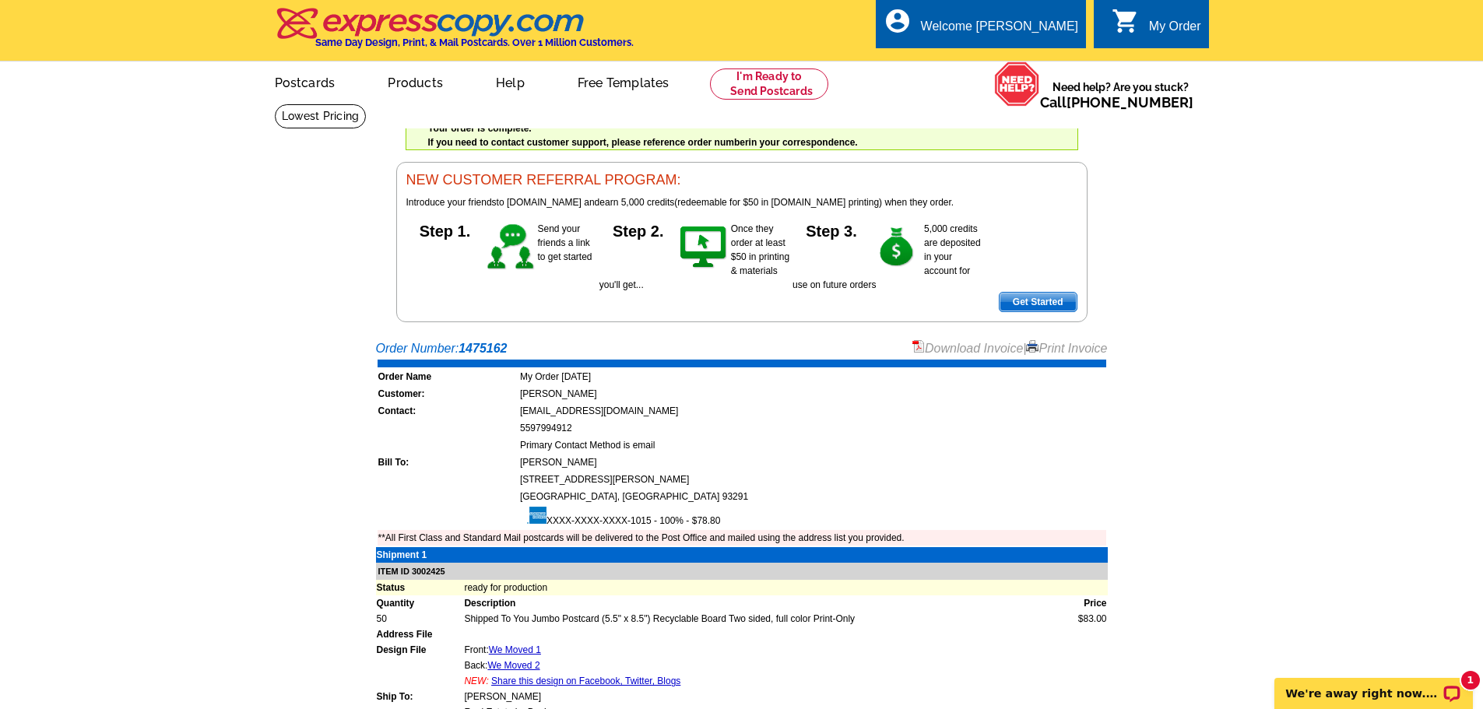
click at [981, 353] on link "Download Invoice" at bounding box center [967, 348] width 111 height 13
